Goal: Task Accomplishment & Management: Complete application form

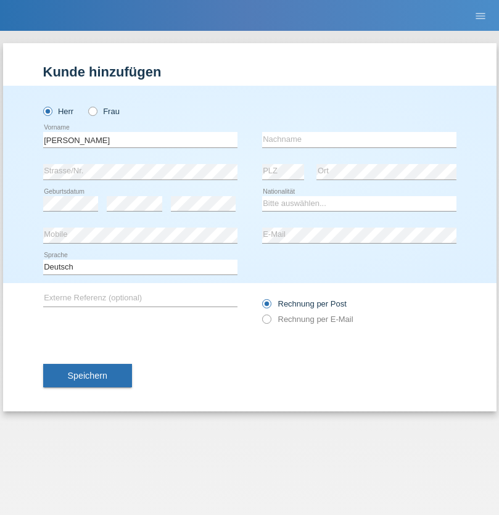
type input "[PERSON_NAME]"
click at [359, 139] on input "text" at bounding box center [359, 139] width 194 height 15
type input "Senn"
select select "CH"
select select "en"
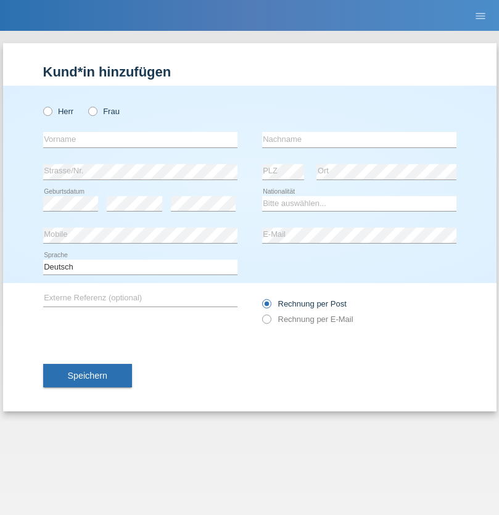
radio input "true"
select select "DE"
select select "C"
select select "07"
select select "11"
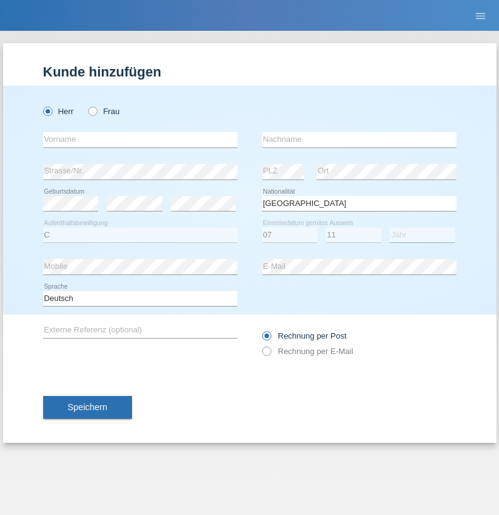
select select "1972"
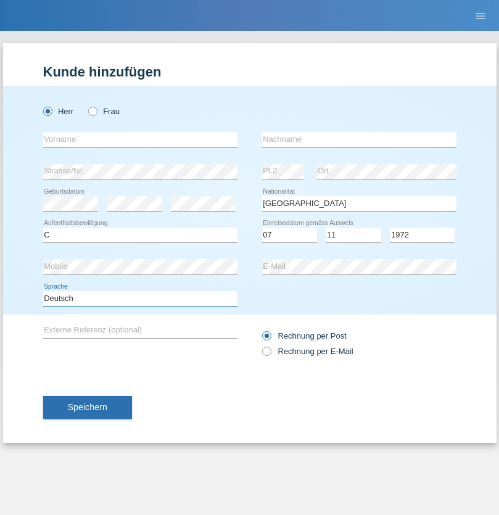
select select "en"
